Goal: Connect with others: Connect with other users

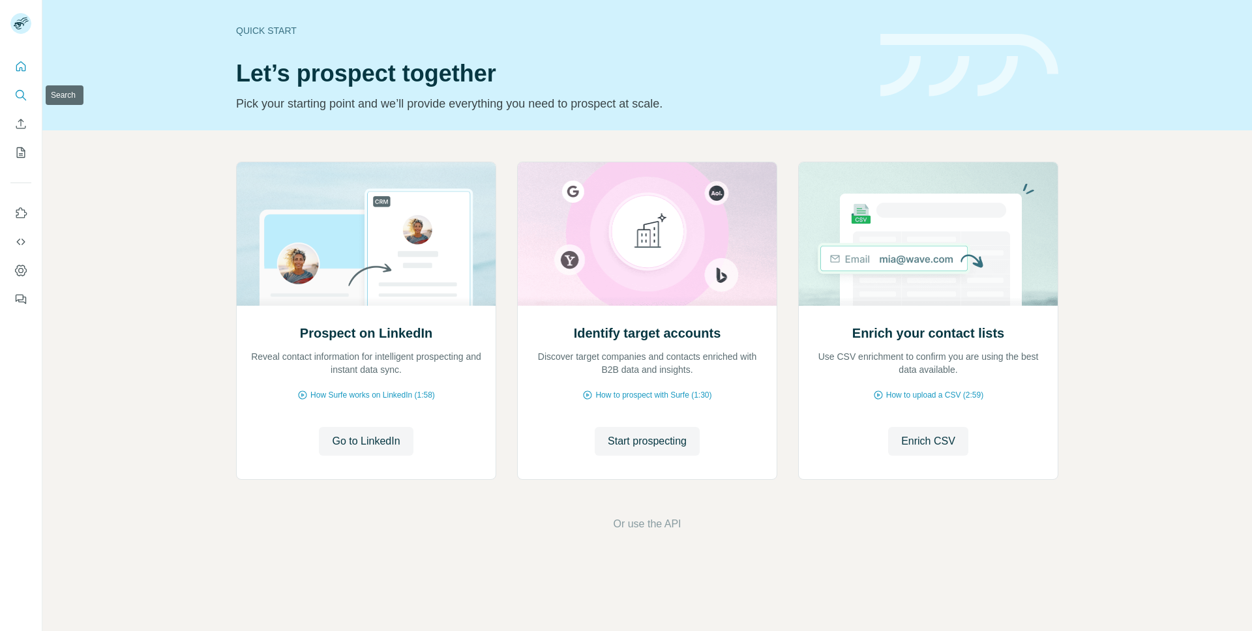
click at [25, 100] on icon "Search" at bounding box center [20, 95] width 13 height 13
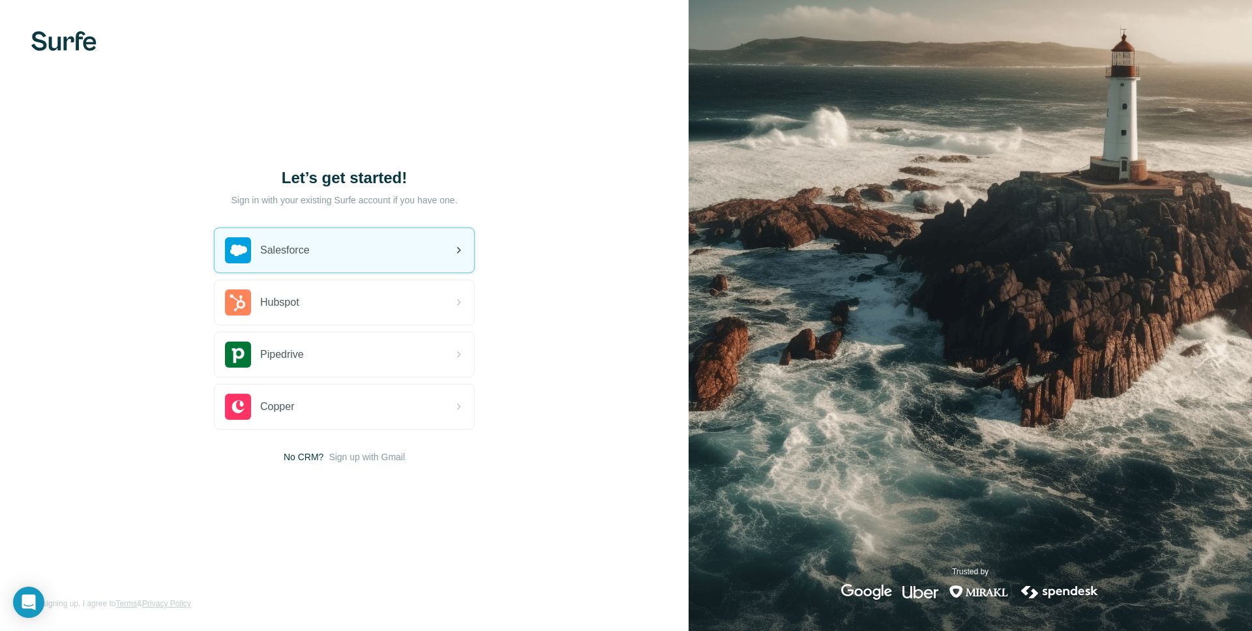
click at [320, 238] on div "Salesforce" at bounding box center [345, 250] width 260 height 44
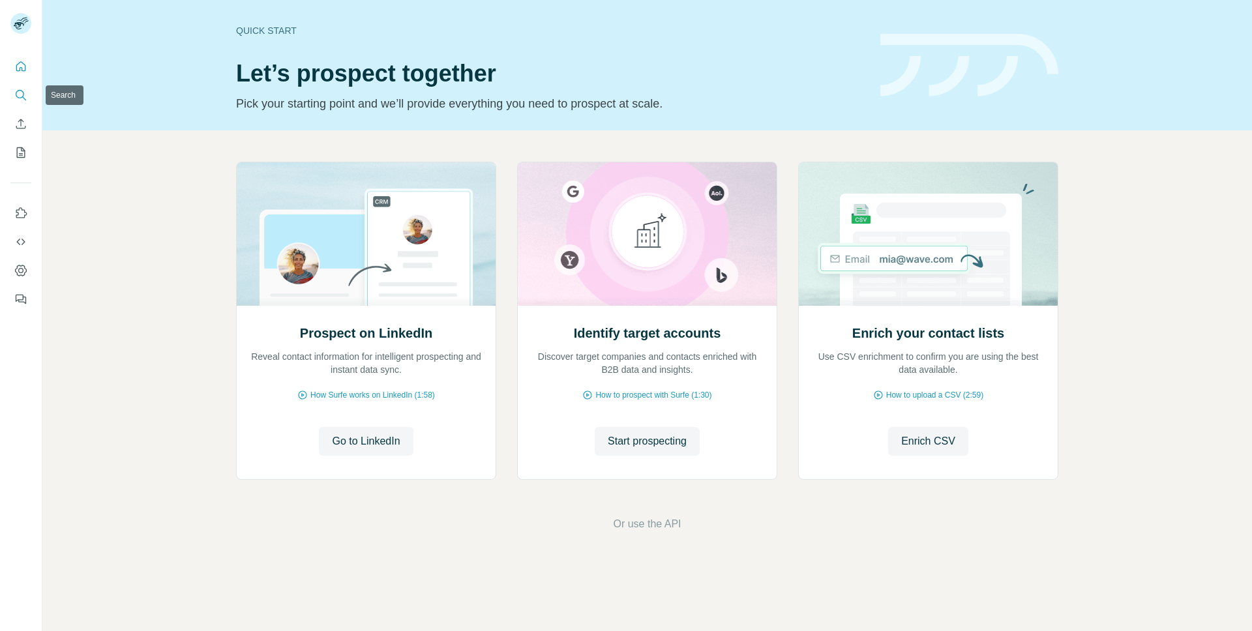
click at [22, 96] on icon "Search" at bounding box center [20, 95] width 13 height 13
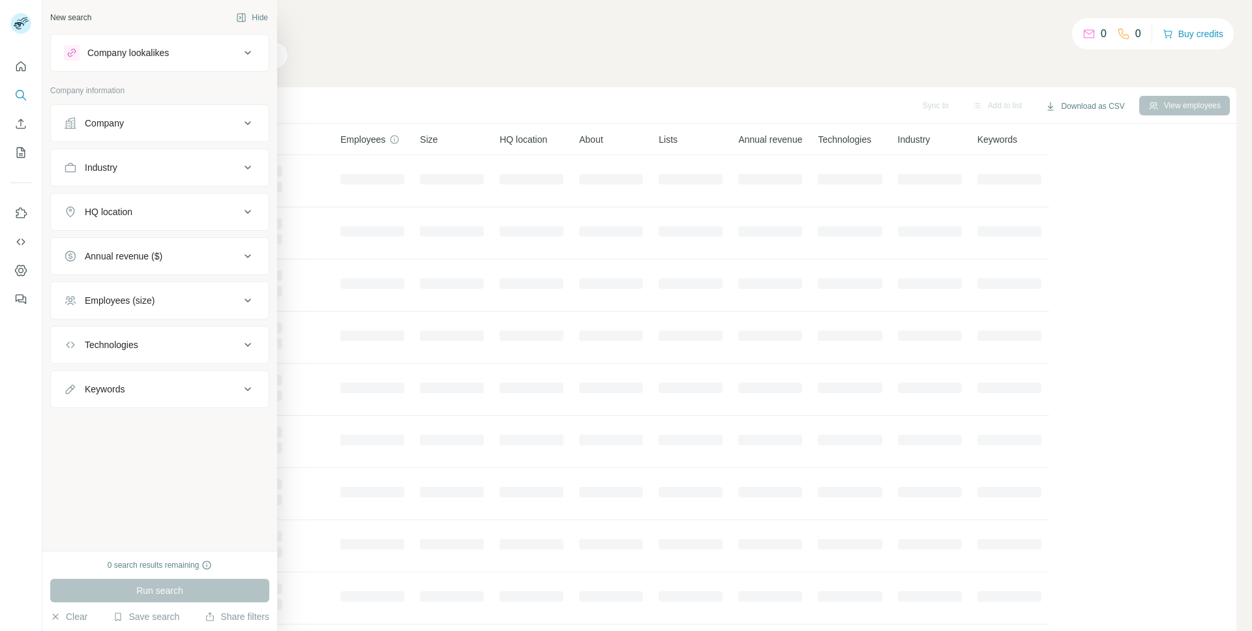
click at [96, 58] on div "Company lookalikes" at bounding box center [128, 52] width 82 height 13
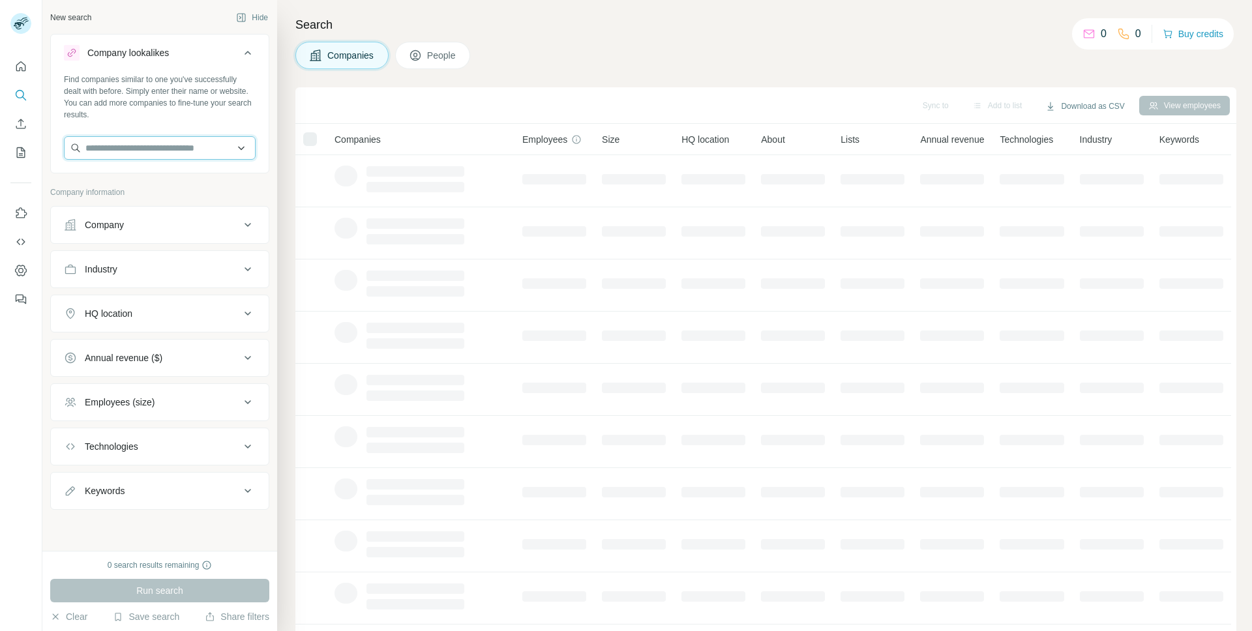
click at [100, 143] on input "text" at bounding box center [160, 147] width 192 height 23
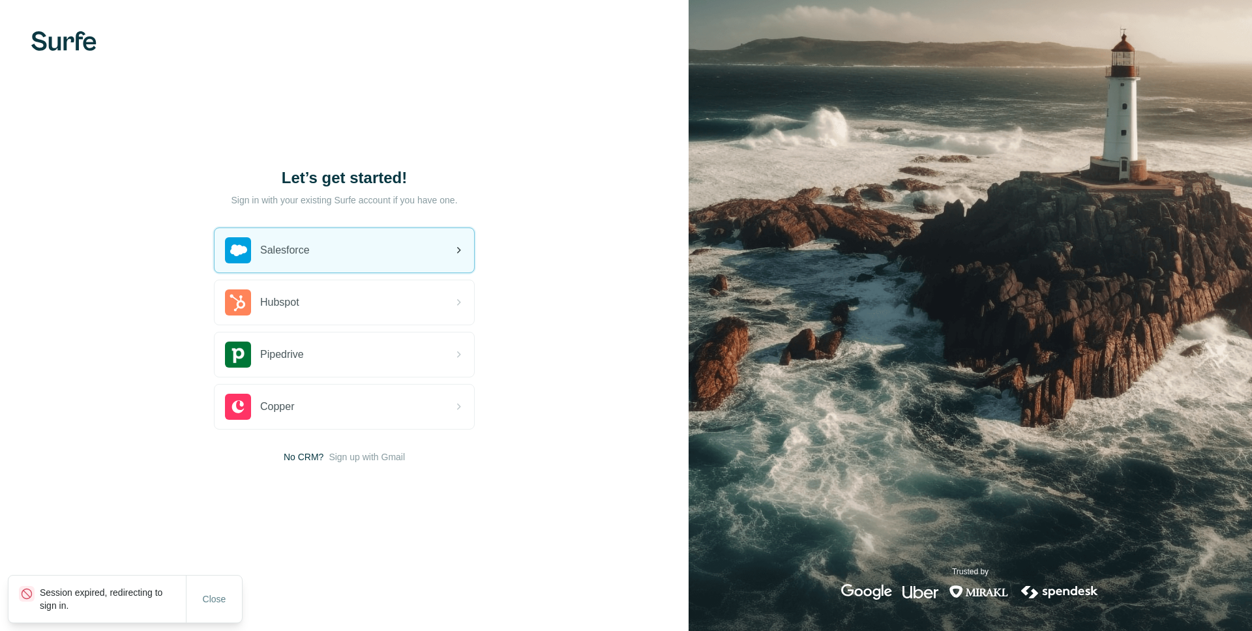
click at [334, 260] on div "Salesforce" at bounding box center [345, 250] width 260 height 44
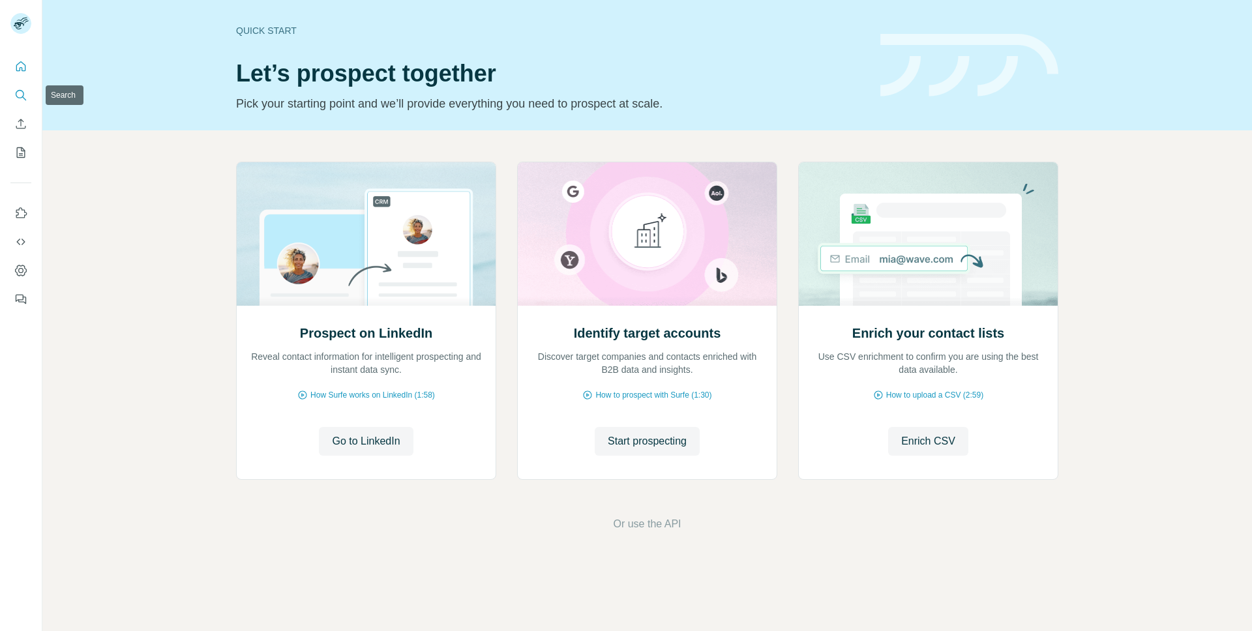
click at [23, 93] on icon "Search" at bounding box center [20, 95] width 13 height 13
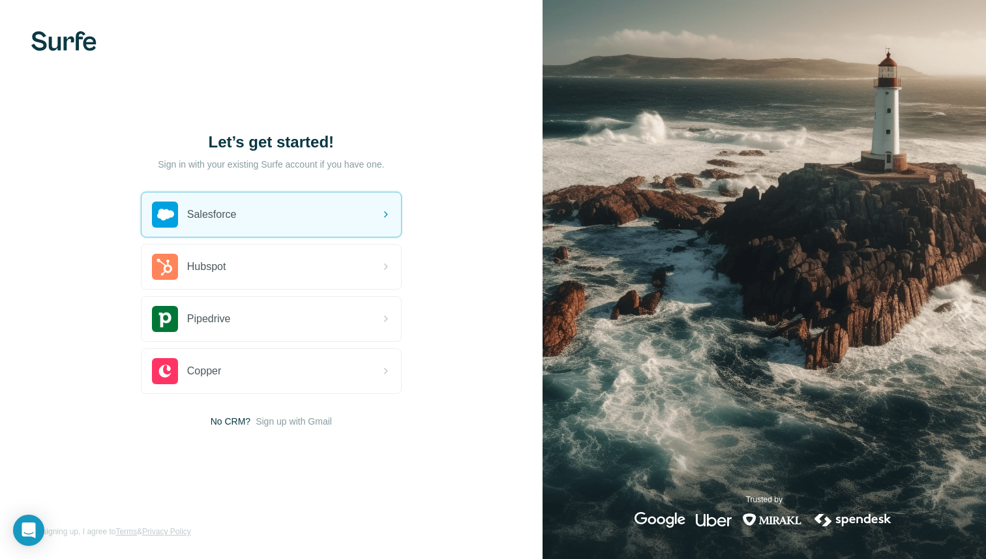
click at [310, 162] on p "Sign in with your existing Surfe account if you have one." at bounding box center [271, 164] width 226 height 13
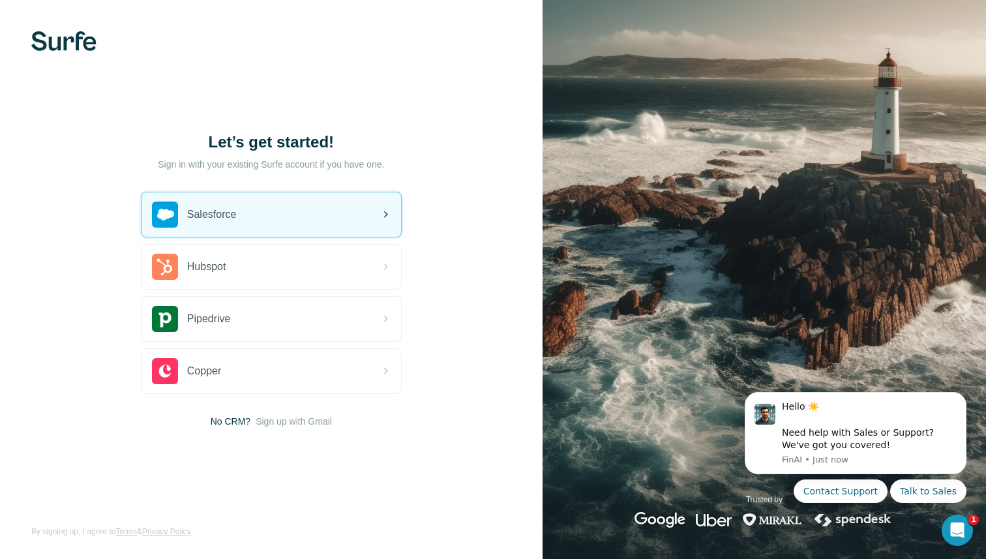
click at [254, 209] on div "Salesforce" at bounding box center [272, 214] width 260 height 44
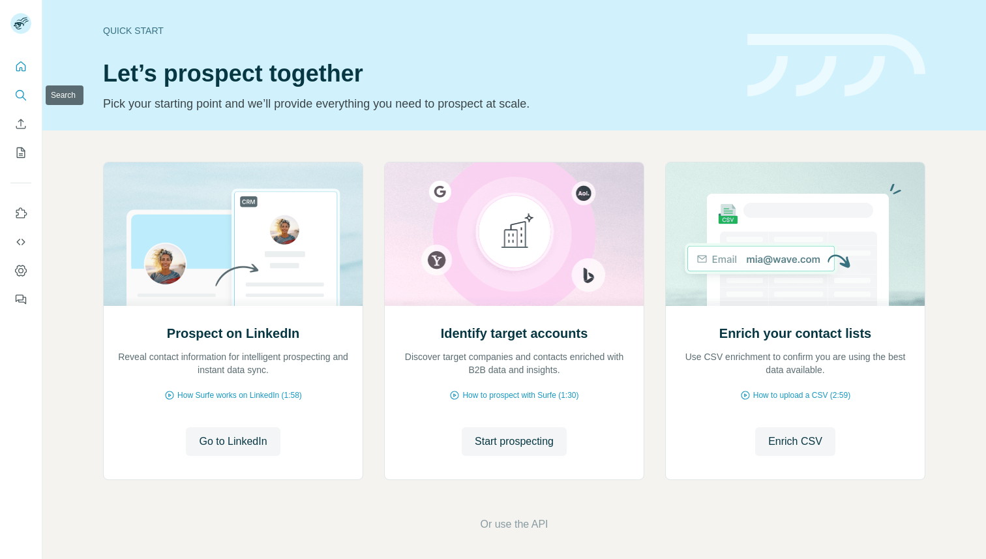
click at [18, 91] on icon "Search" at bounding box center [20, 95] width 13 height 13
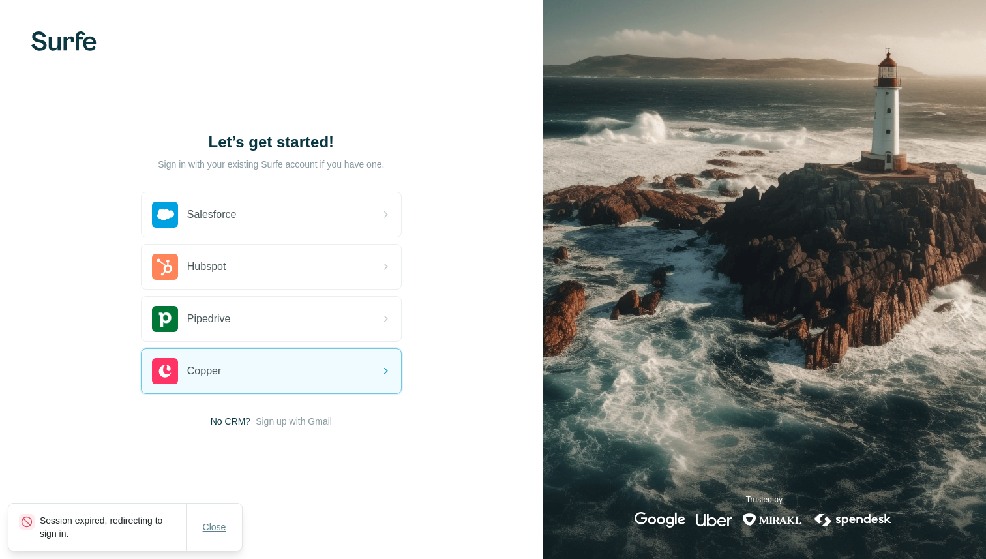
click at [226, 522] on span "Close" at bounding box center [214, 526] width 23 height 13
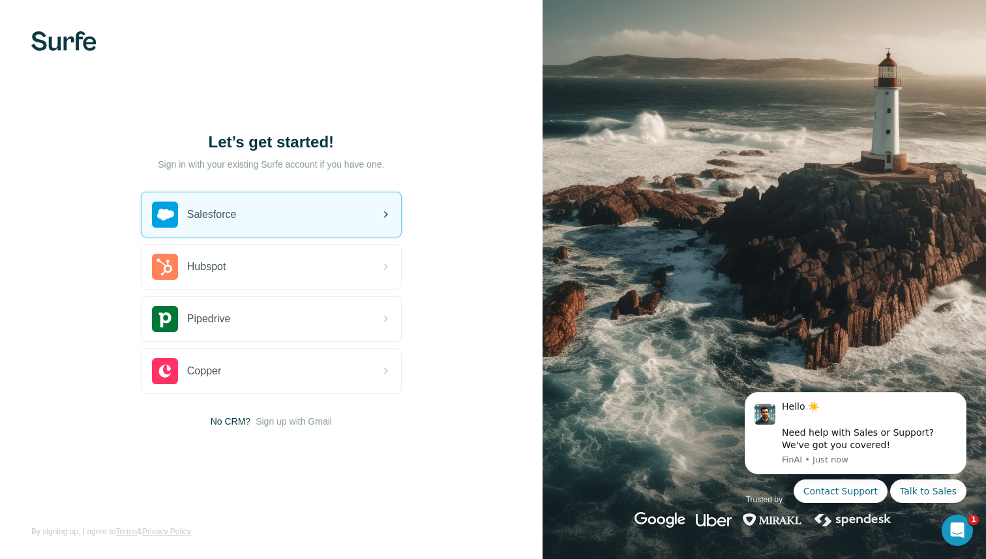
click at [271, 219] on div "Salesforce" at bounding box center [272, 214] width 260 height 44
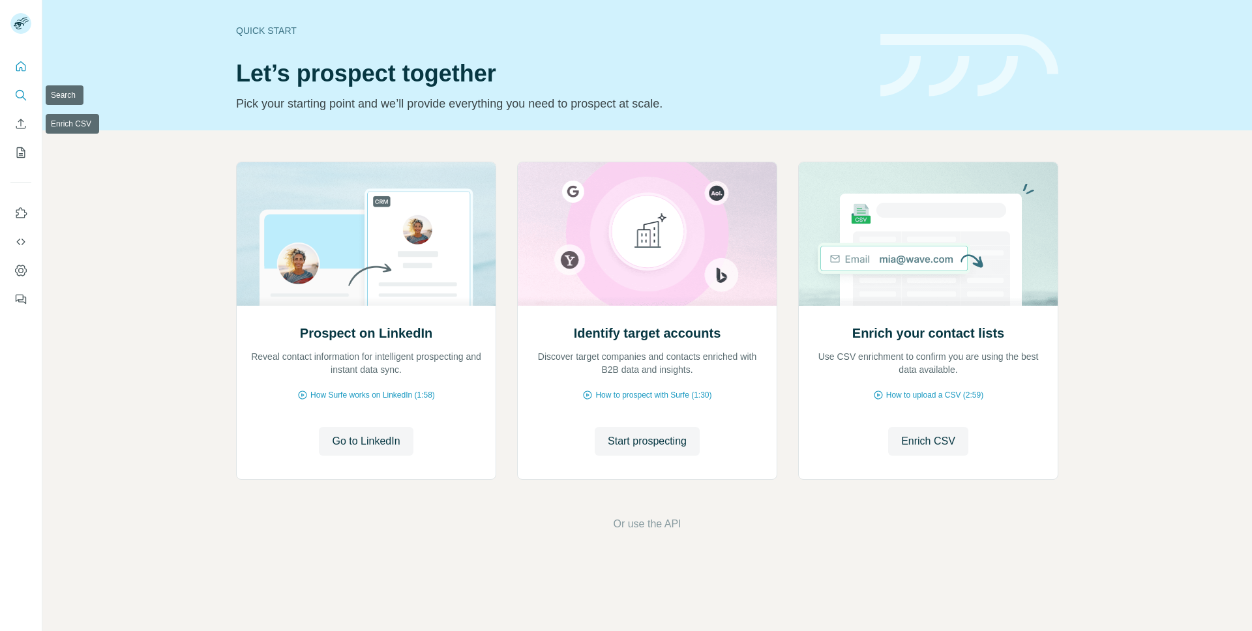
click at [14, 98] on icon "Search" at bounding box center [20, 95] width 13 height 13
